Goal: Find specific page/section: Find specific page/section

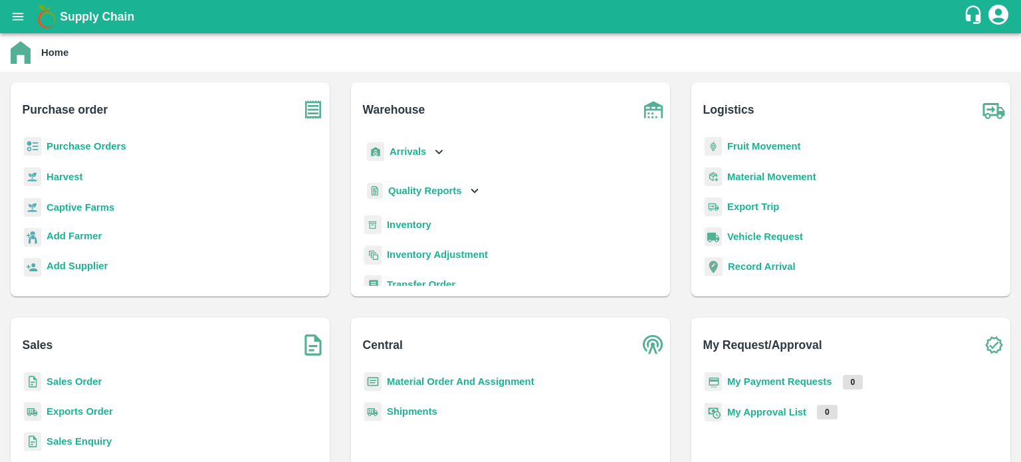
click at [97, 144] on b "Purchase Orders" at bounding box center [87, 146] width 80 height 11
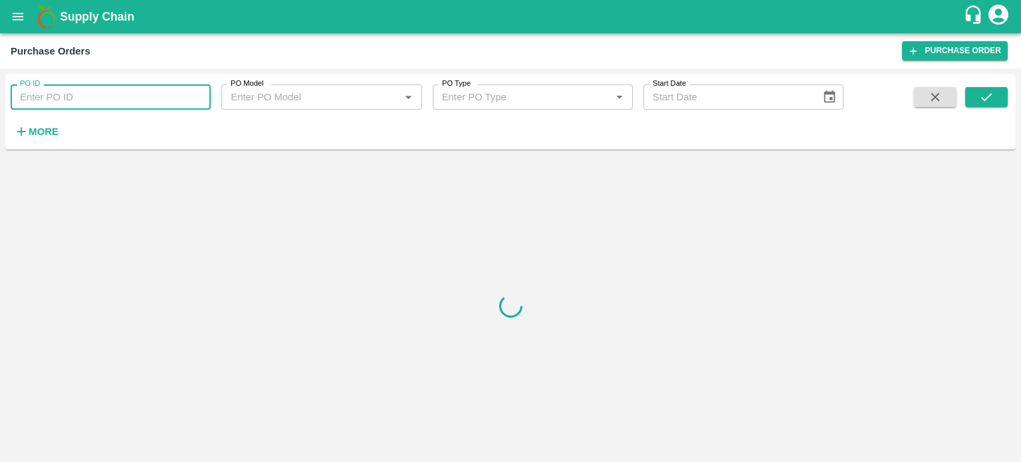
click at [72, 101] on input "PO ID" at bounding box center [111, 96] width 200 height 25
paste input "178480"
type input "178480"
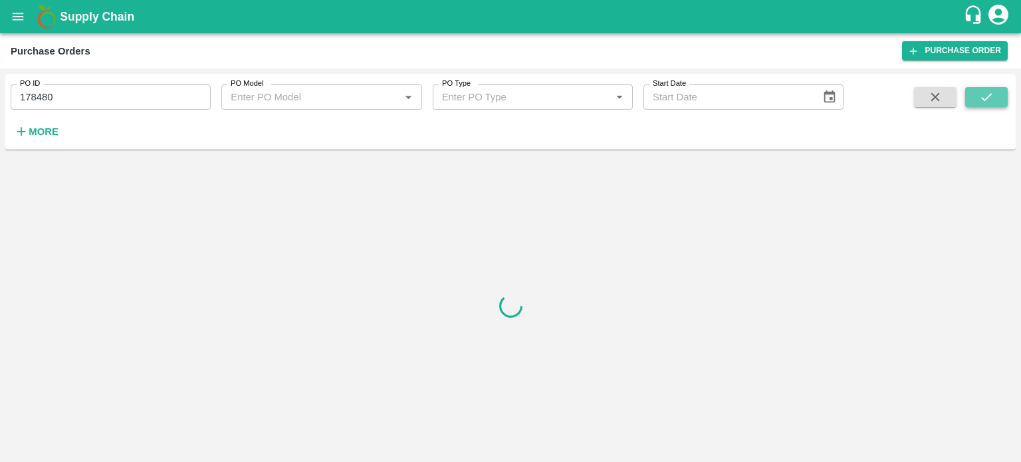
click at [973, 92] on button "submit" at bounding box center [986, 97] width 43 height 20
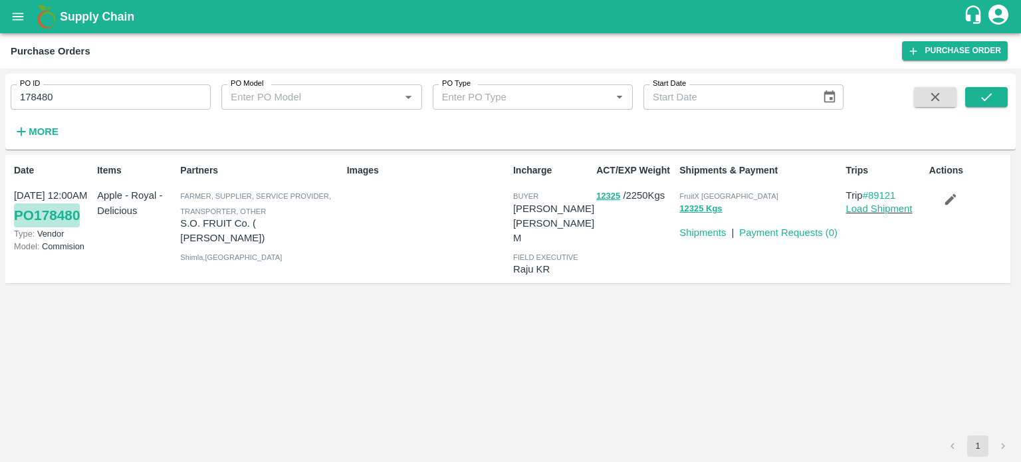
click at [62, 215] on link "PO 178480" at bounding box center [47, 215] width 66 height 24
